Goal: Task Accomplishment & Management: Complete application form

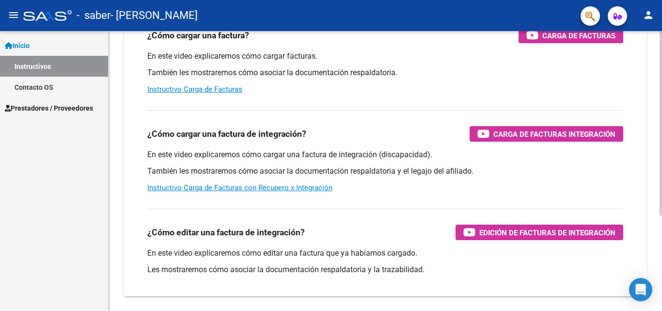
scroll to position [114, 0]
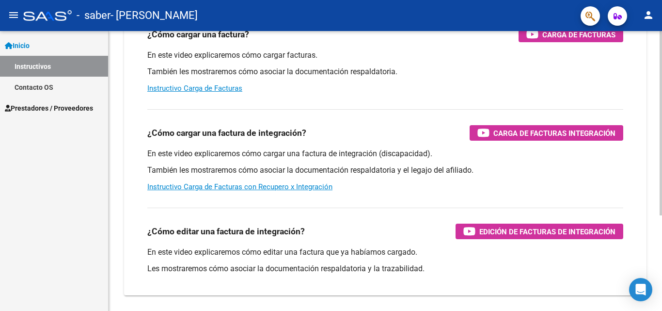
click at [662, 123] on div at bounding box center [661, 198] width 2 height 184
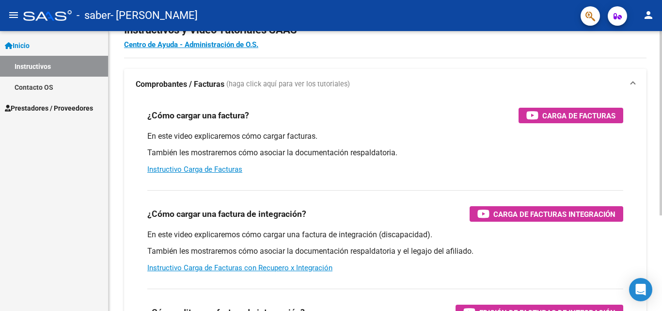
click at [662, 71] on div at bounding box center [661, 145] width 2 height 184
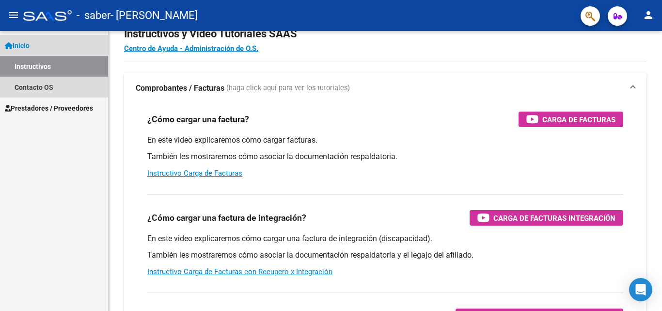
click at [28, 43] on span "Inicio" at bounding box center [17, 45] width 25 height 11
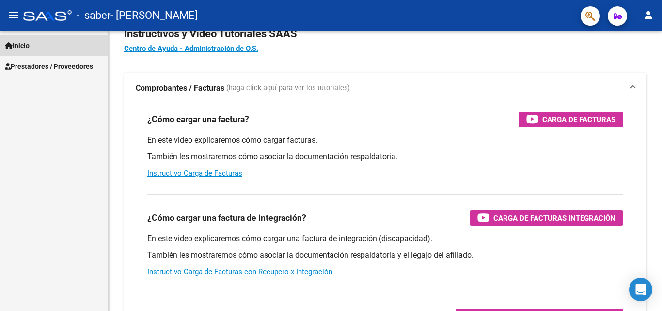
click at [30, 46] on span "Inicio" at bounding box center [17, 45] width 25 height 11
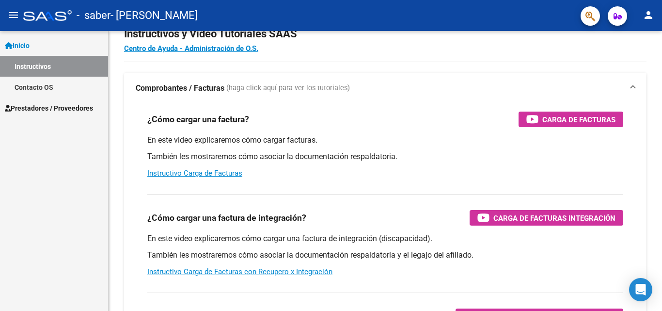
click at [38, 107] on span "Prestadores / Proveedores" at bounding box center [49, 108] width 88 height 11
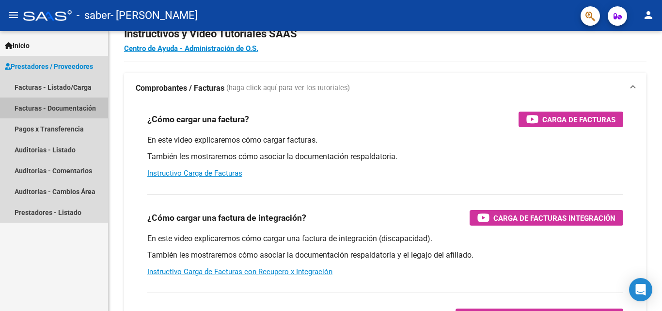
click at [34, 107] on link "Facturas - Documentación" at bounding box center [54, 107] width 108 height 21
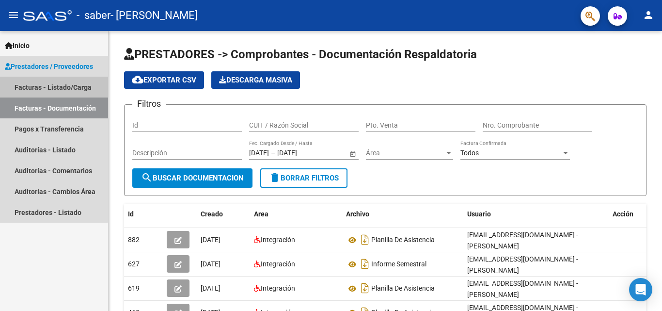
click at [31, 88] on link "Facturas - Listado/Carga" at bounding box center [54, 87] width 108 height 21
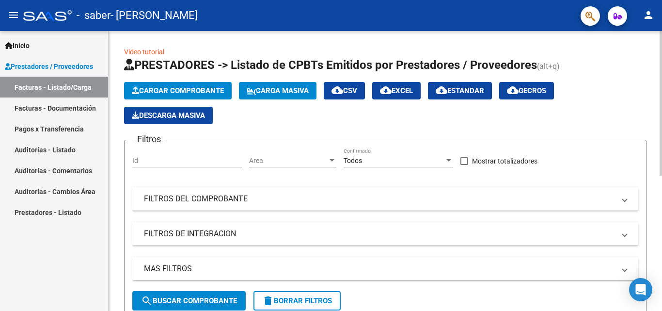
click at [224, 90] on span "Cargar Comprobante" at bounding box center [178, 90] width 92 height 9
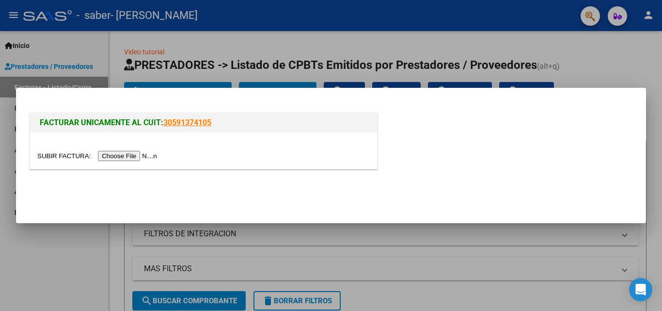
click at [151, 157] on input "file" at bounding box center [98, 156] width 123 height 10
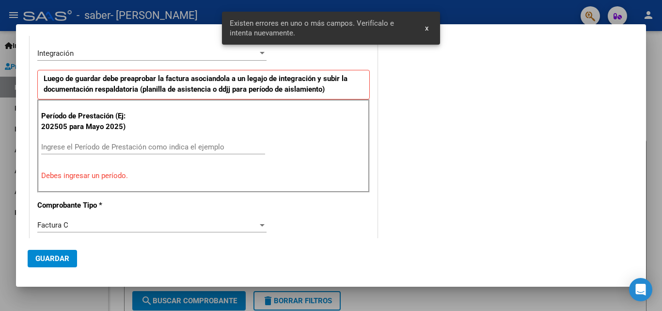
scroll to position [237, 0]
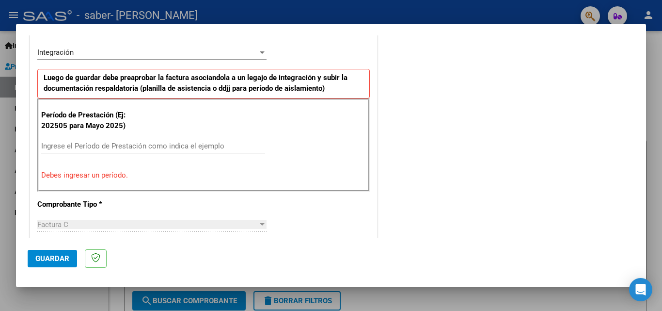
click at [98, 150] on div "Ingrese el Período de Prestación como indica el ejemplo" at bounding box center [153, 146] width 224 height 15
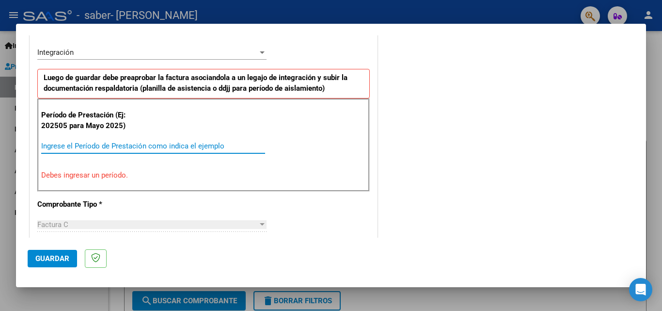
click at [98, 146] on input "Ingrese el Período de Prestación como indica el ejemplo" at bounding box center [153, 146] width 224 height 9
type input "08"
click at [89, 146] on input "Ingrese el Período de Prestación como indica el ejemplo" at bounding box center [153, 146] width 224 height 9
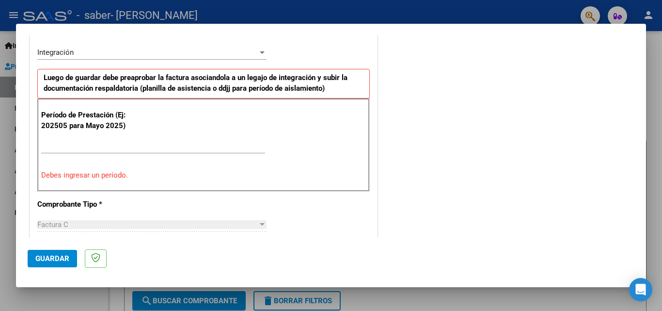
click at [87, 222] on div "Factura C" at bounding box center [147, 224] width 221 height 9
click at [42, 145] on input "Ingrese el Período de Prestación como indica el ejemplo" at bounding box center [153, 146] width 224 height 9
click at [104, 147] on input "Ingrese el Período de Prestación como indica el ejemplo" at bounding box center [153, 146] width 224 height 9
drag, startPoint x: 95, startPoint y: 146, endPoint x: 36, endPoint y: 145, distance: 58.7
click at [36, 145] on div "CUIT * 27-33744757-6 Ingresar CUIT ANALISIS PRESTADOR [PERSON_NAME] [PERSON_NAM…" at bounding box center [203, 297] width 347 height 755
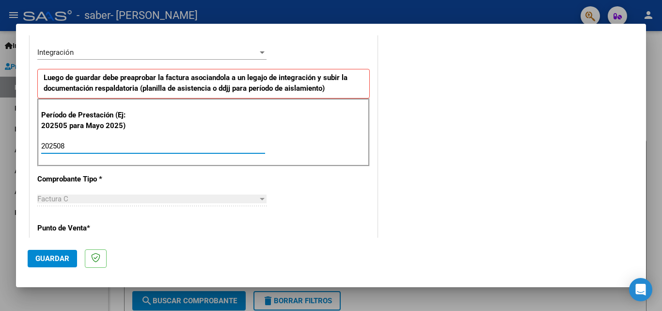
type input "202508"
click at [67, 254] on span "Guardar" at bounding box center [52, 258] width 34 height 9
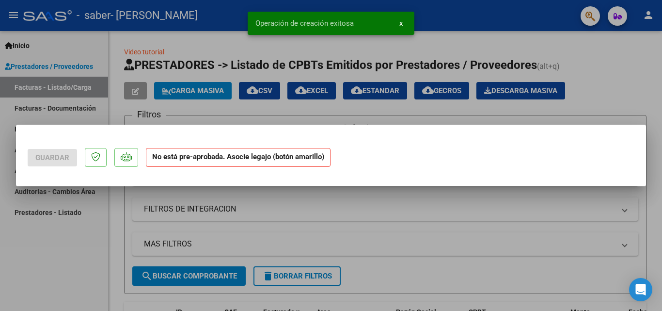
scroll to position [0, 0]
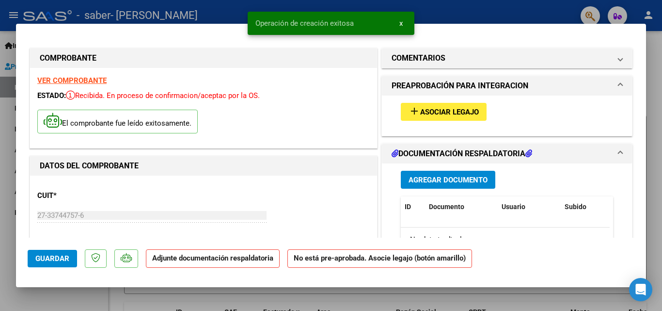
click at [409, 181] on span "Agregar Documento" at bounding box center [448, 179] width 79 height 9
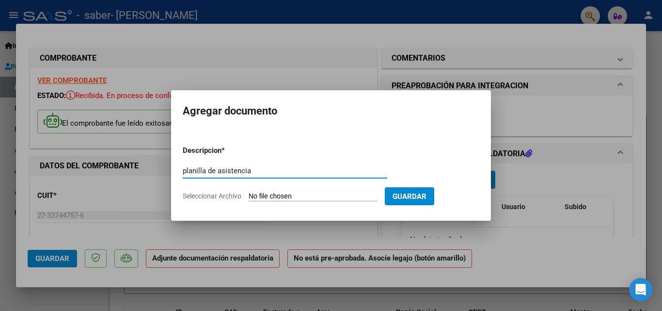
type input "planilla de asistencia"
click at [365, 189] on form "Descripcion * planilla de asistencia Escriba aquí una descripcion Seleccionar A…" at bounding box center [331, 173] width 297 height 71
click at [289, 197] on input "Seleccionar Archivo" at bounding box center [313, 196] width 128 height 9
type input "C:\fakepath\Planilla asistencia 08-25 [PERSON_NAME].pdf"
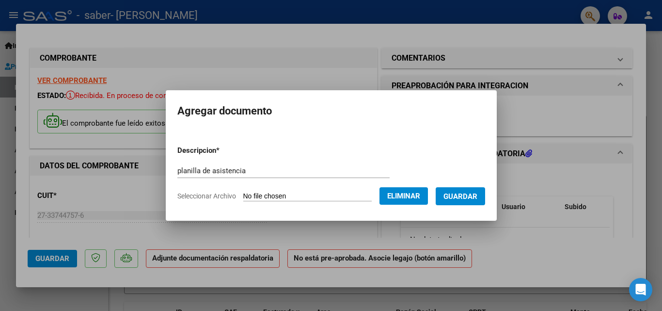
click at [459, 197] on span "Guardar" at bounding box center [461, 196] width 34 height 9
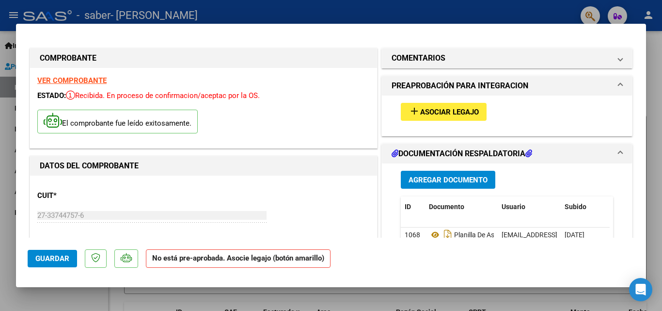
click at [424, 110] on span "Asociar Legajo" at bounding box center [449, 112] width 59 height 9
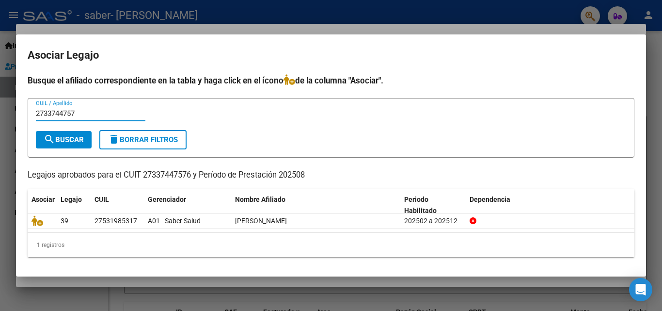
click at [80, 142] on span "search Buscar" at bounding box center [64, 139] width 40 height 9
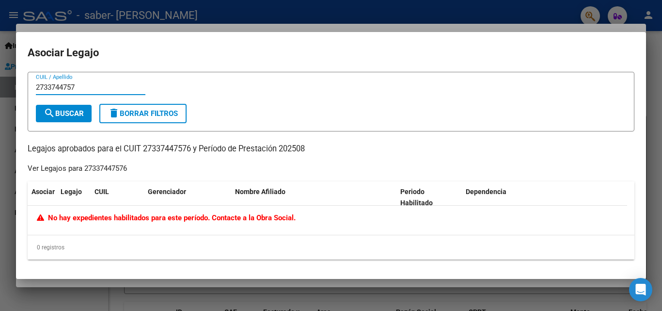
click at [77, 86] on input "2733744757" at bounding box center [91, 87] width 110 height 9
click at [79, 119] on button "search Buscar" at bounding box center [64, 113] width 56 height 17
click at [89, 87] on input "27337447576" at bounding box center [91, 87] width 110 height 9
type input "27337447576 [PERSON_NAME]"
click at [67, 119] on button "search Buscar" at bounding box center [64, 113] width 56 height 17
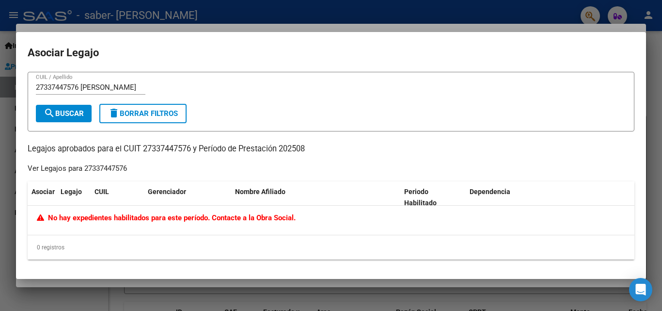
click at [135, 114] on span "delete Borrar Filtros" at bounding box center [143, 113] width 70 height 9
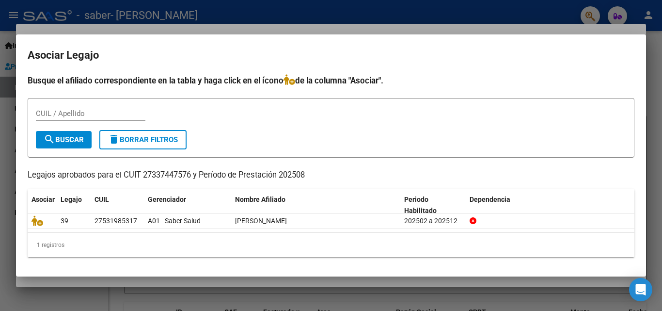
click at [102, 99] on form "CUIL / Apellido search Buscar delete Borrar Filtros" at bounding box center [331, 128] width 607 height 60
click at [90, 103] on form "CUIL / Apellido search Buscar delete Borrar Filtros" at bounding box center [331, 128] width 607 height 60
click at [90, 112] on input "CUIL / Apellido" at bounding box center [91, 113] width 110 height 9
type input "[PERSON_NAME]"
click at [79, 133] on button "search Buscar" at bounding box center [64, 139] width 56 height 17
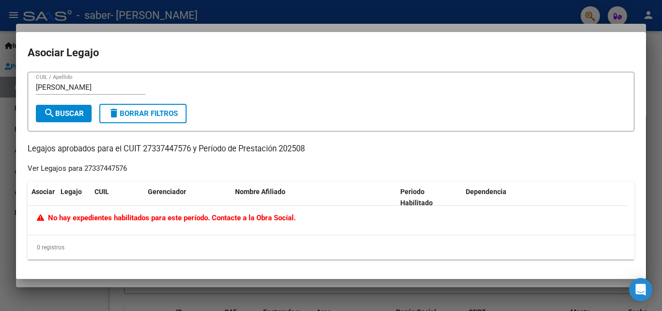
click at [155, 120] on button "delete Borrar Filtros" at bounding box center [142, 113] width 87 height 19
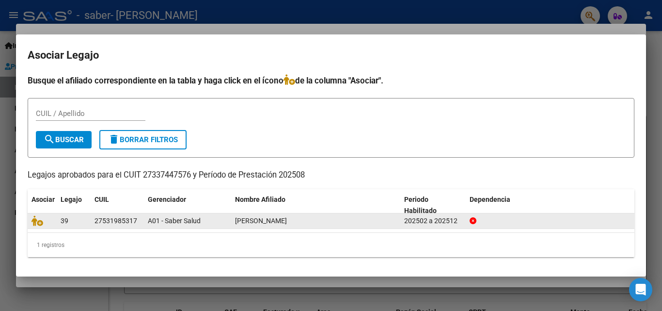
click at [471, 222] on icon at bounding box center [473, 220] width 7 height 7
click at [473, 219] on icon at bounding box center [473, 220] width 7 height 7
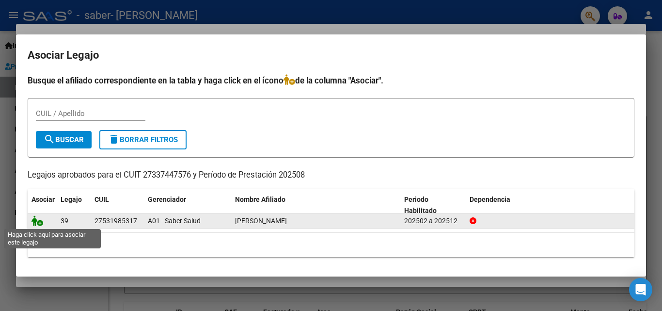
click at [39, 224] on icon at bounding box center [38, 220] width 12 height 11
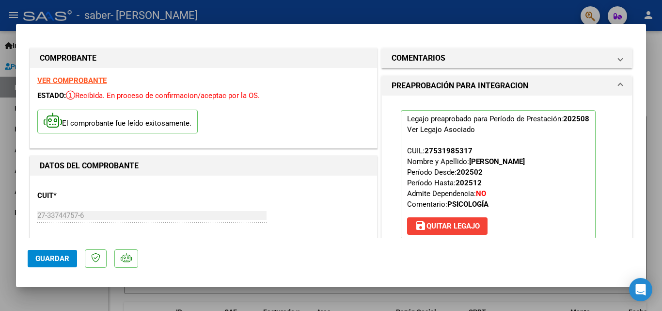
click at [61, 257] on span "Guardar" at bounding box center [52, 258] width 34 height 9
click at [414, 15] on div at bounding box center [331, 155] width 662 height 311
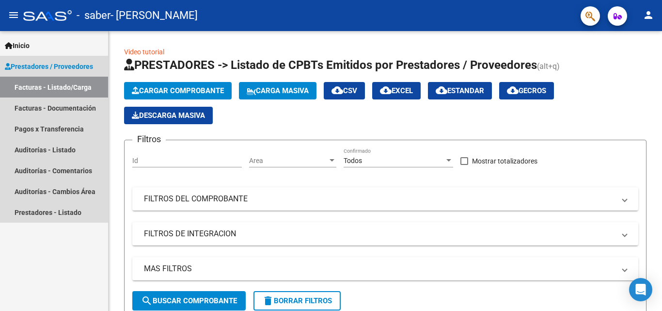
click at [41, 82] on link "Facturas - Listado/Carga" at bounding box center [54, 87] width 108 height 21
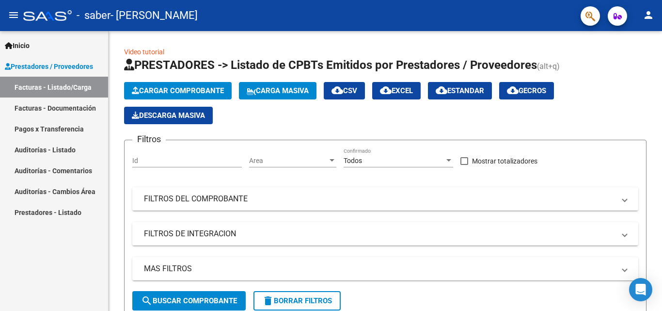
click at [28, 111] on link "Facturas - Documentación" at bounding box center [54, 107] width 108 height 21
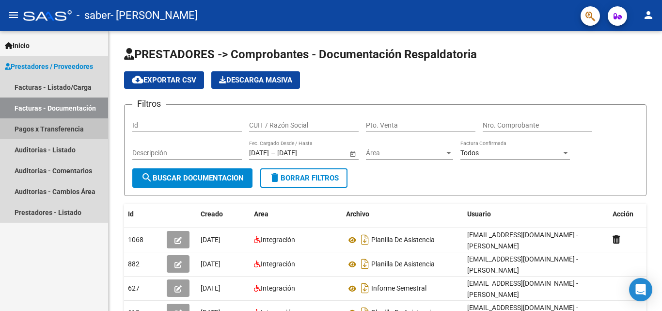
click at [54, 132] on link "Pagos x Transferencia" at bounding box center [54, 128] width 108 height 21
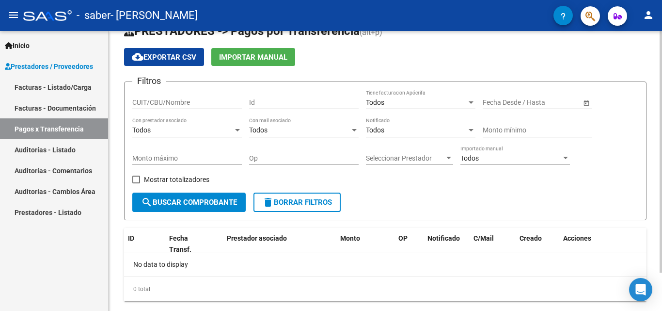
scroll to position [16, 0]
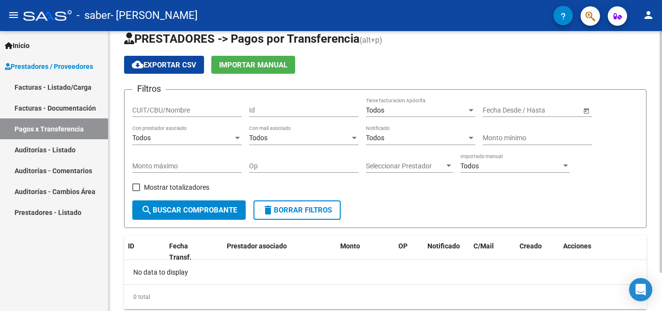
click at [654, 137] on div "PRESTADORES -> Pagos por Transferencia (alt+p) cloud_download Exportar CSV Impo…" at bounding box center [387, 178] width 556 height 324
drag, startPoint x: 174, startPoint y: 203, endPoint x: 65, endPoint y: 79, distance: 164.5
click at [65, 77] on link "Facturas - Listado/Carga" at bounding box center [54, 87] width 108 height 21
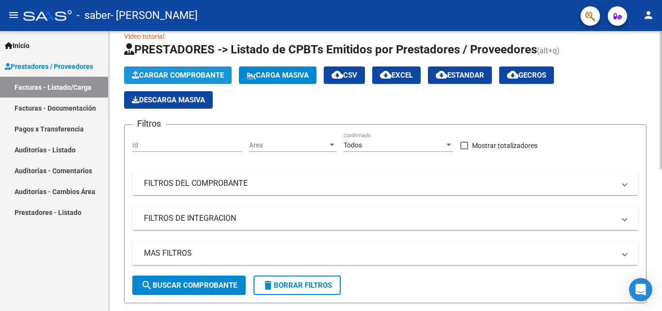
click at [217, 73] on span "Cargar Comprobante" at bounding box center [178, 75] width 92 height 9
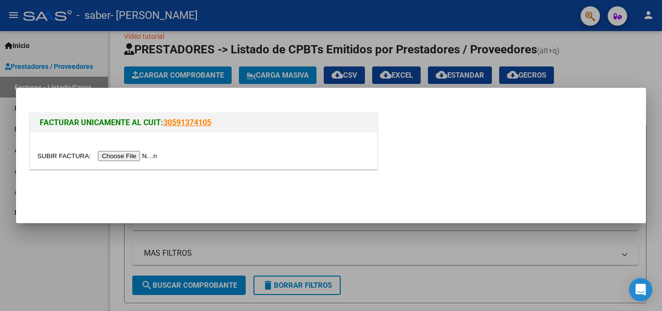
click at [115, 163] on div at bounding box center [203, 150] width 347 height 36
click at [112, 156] on input "file" at bounding box center [98, 156] width 123 height 10
click at [159, 37] on div at bounding box center [331, 155] width 662 height 311
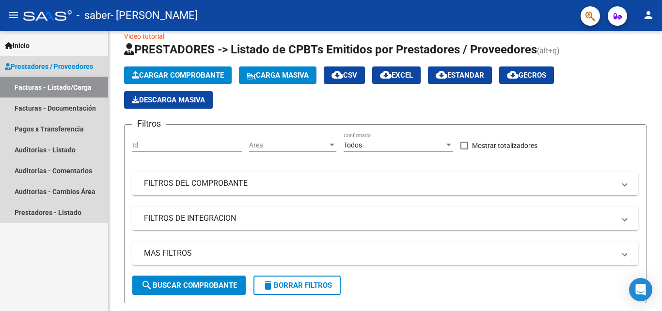
click at [67, 62] on span "Prestadores / Proveedores" at bounding box center [49, 66] width 88 height 11
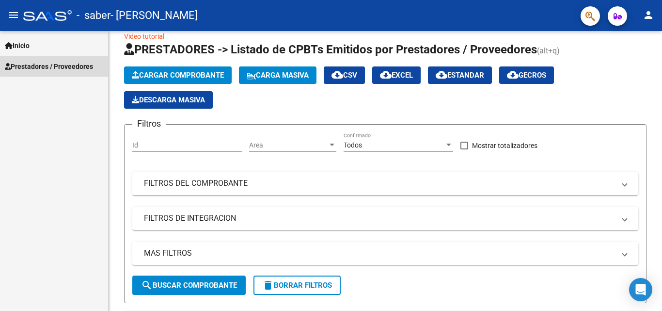
click at [67, 62] on span "Prestadores / Proveedores" at bounding box center [49, 66] width 88 height 11
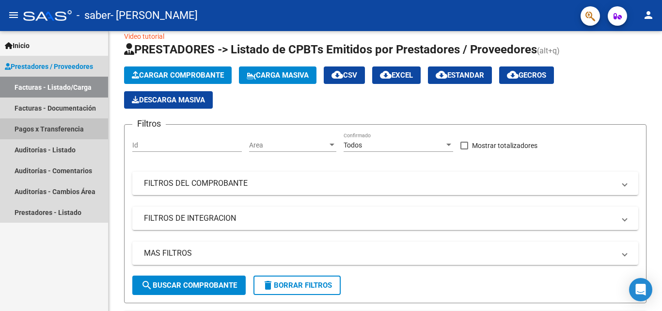
click at [59, 132] on link "Pagos x Transferencia" at bounding box center [54, 128] width 108 height 21
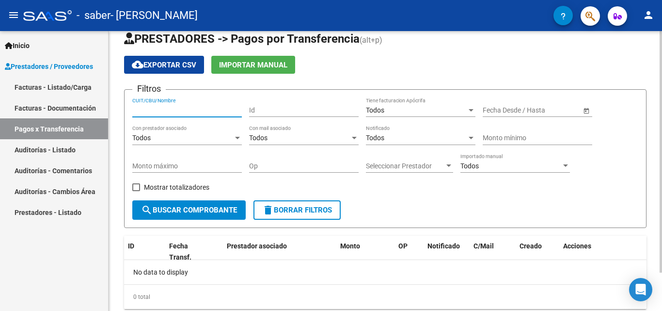
click at [162, 108] on input "CUIT/CBU/Nombre" at bounding box center [187, 110] width 110 height 8
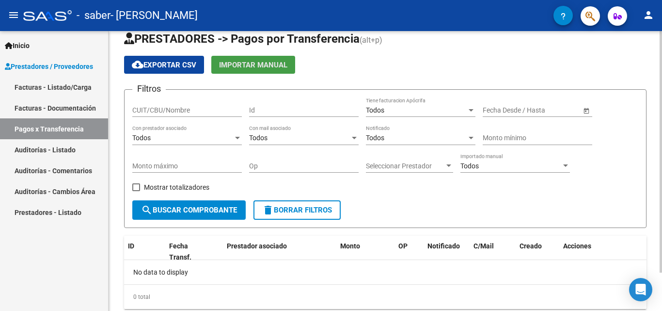
click at [240, 61] on span "Importar Manual" at bounding box center [253, 65] width 68 height 9
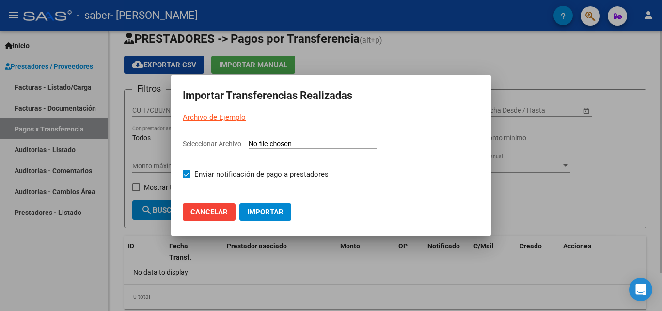
click at [240, 61] on div at bounding box center [331, 155] width 662 height 311
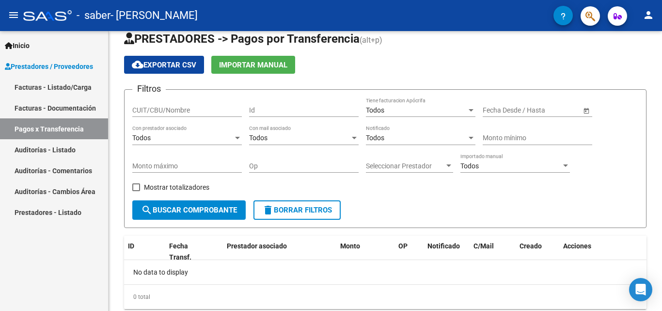
click at [46, 216] on link "Prestadores - Listado" at bounding box center [54, 212] width 108 height 21
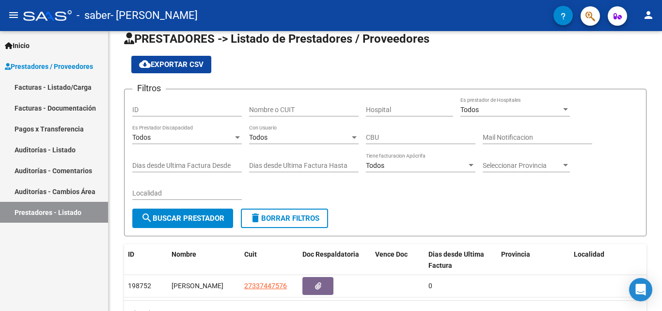
click at [58, 85] on link "Facturas - Listado/Carga" at bounding box center [54, 87] width 108 height 21
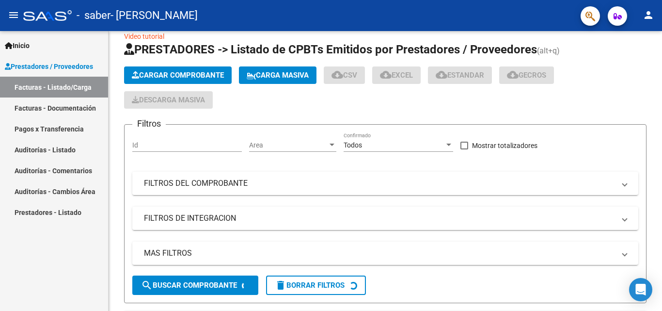
click at [69, 104] on link "Facturas - Documentación" at bounding box center [54, 107] width 108 height 21
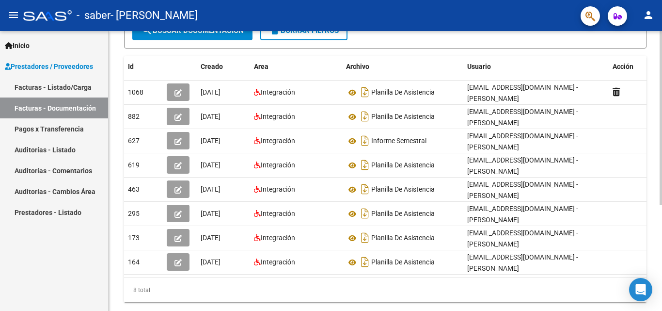
scroll to position [146, 0]
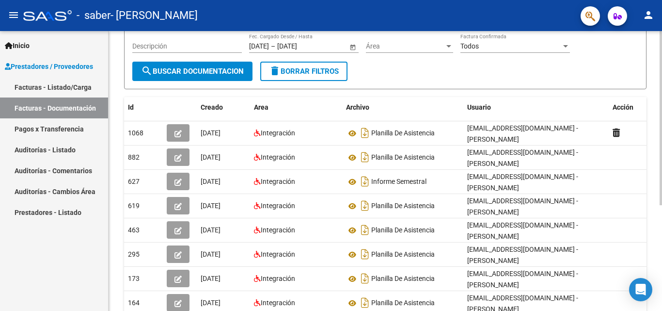
click at [658, 157] on div "PRESTADORES -> Comprobantes - Documentación Respaldatoria cloud_download Export…" at bounding box center [387, 148] width 556 height 449
